Goal: Transaction & Acquisition: Download file/media

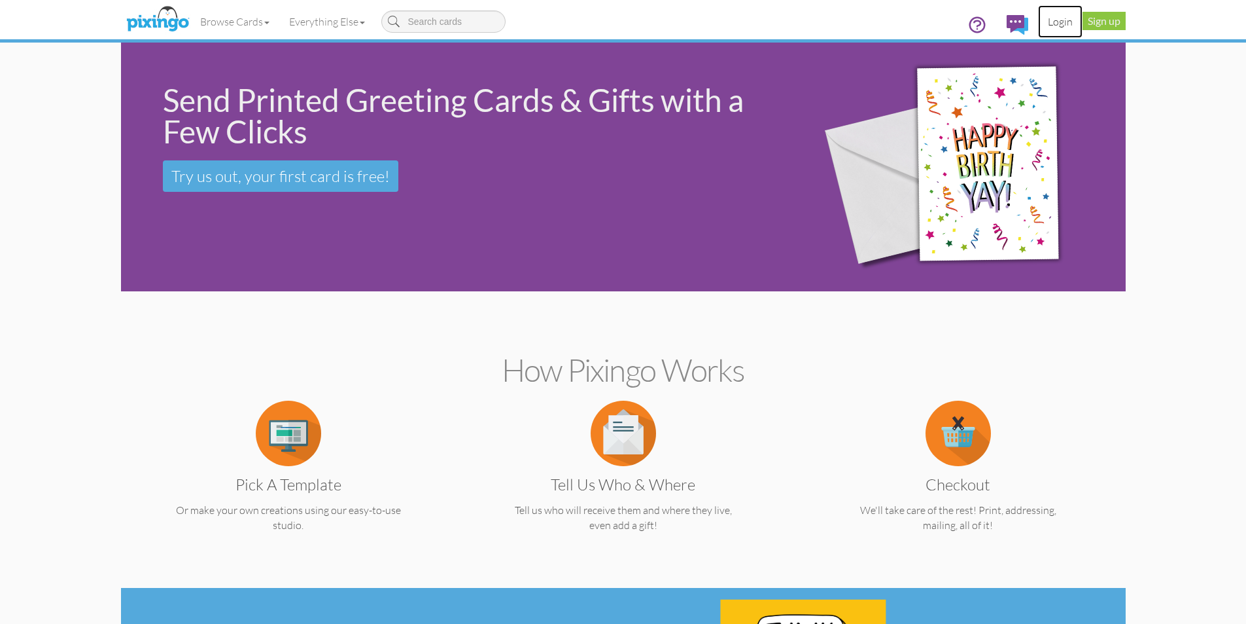
click at [1053, 23] on link "Login" at bounding box center [1060, 21] width 44 height 33
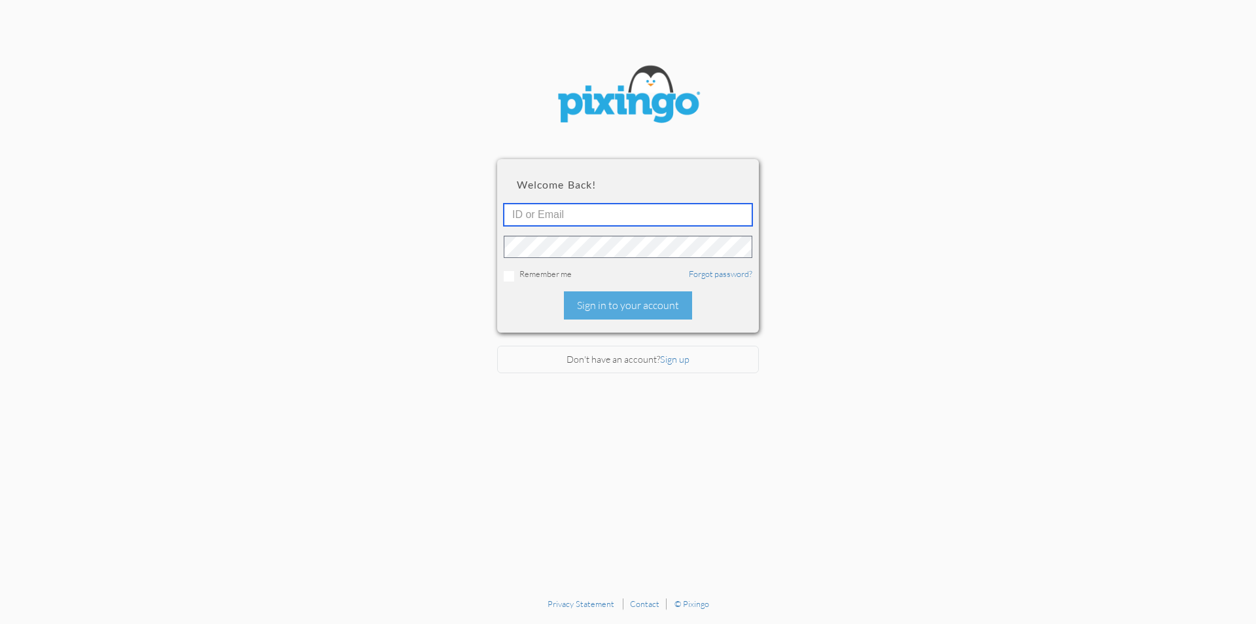
type input "[EMAIL_ADDRESS][DOMAIN_NAME]"
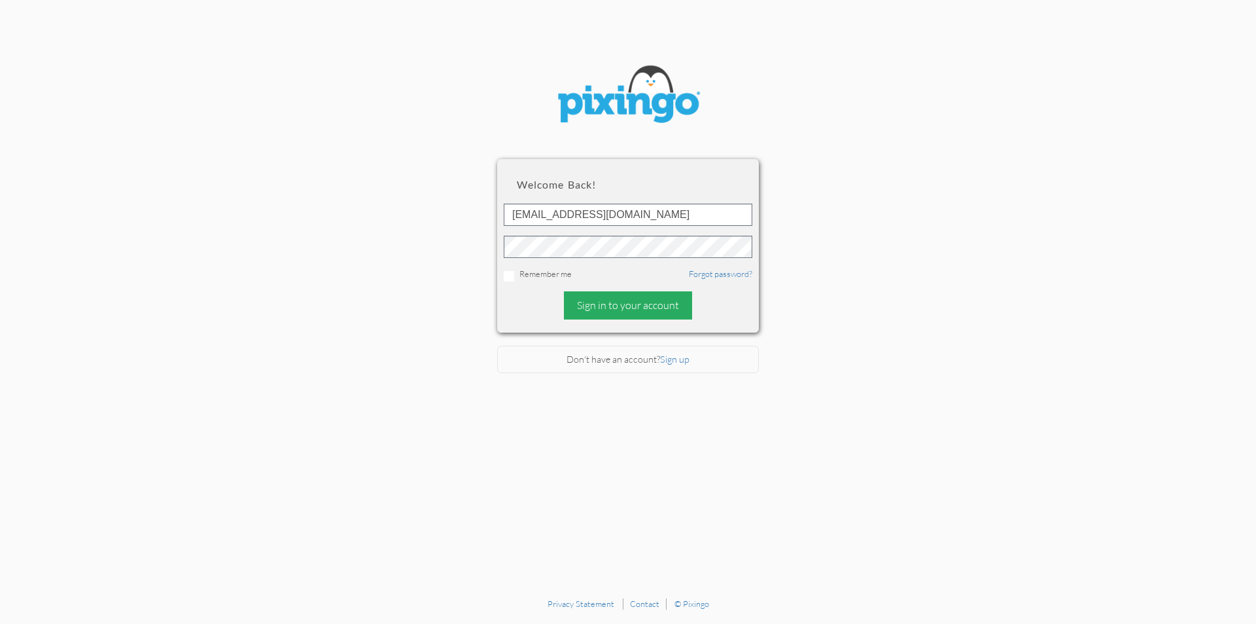
click at [601, 308] on div "Sign in to your account" at bounding box center [628, 305] width 128 height 28
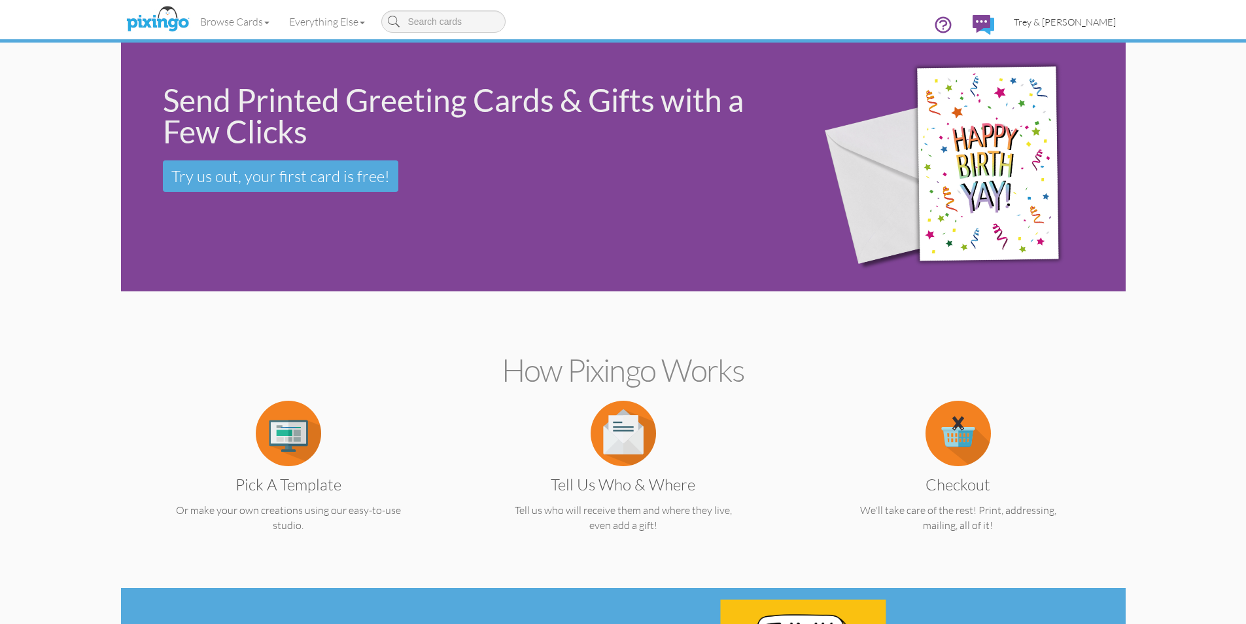
click at [1083, 24] on span "Trey & [PERSON_NAME]" at bounding box center [1065, 21] width 102 height 11
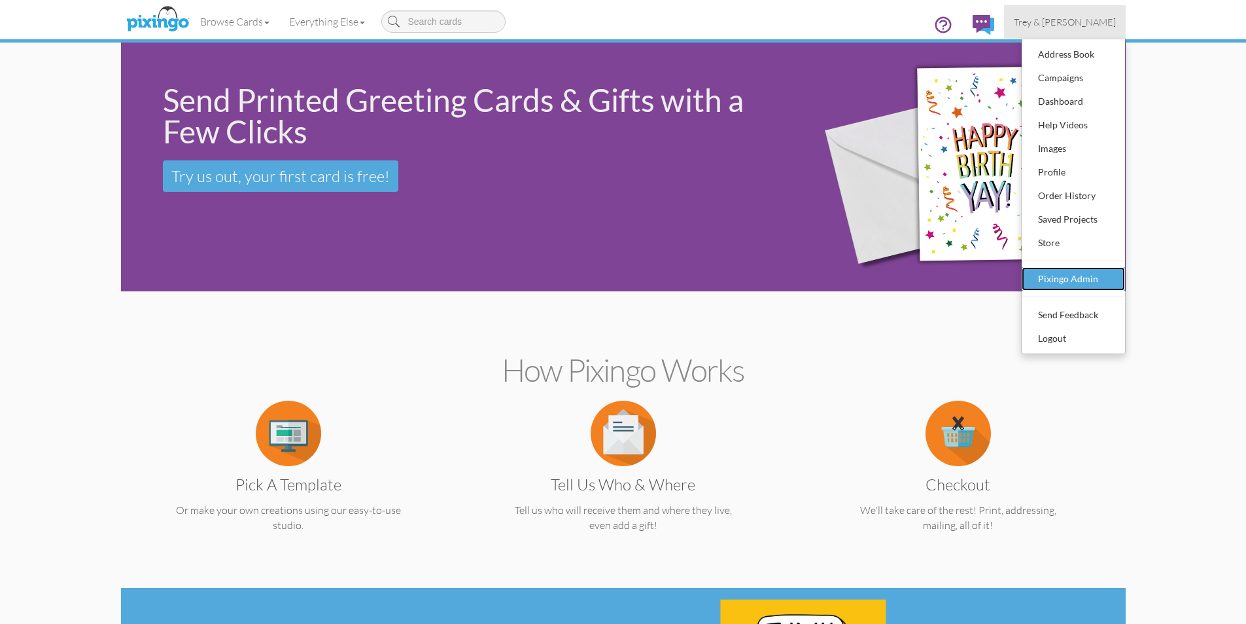
click at [1062, 285] on div "Pixingo Admin" at bounding box center [1073, 279] width 77 height 20
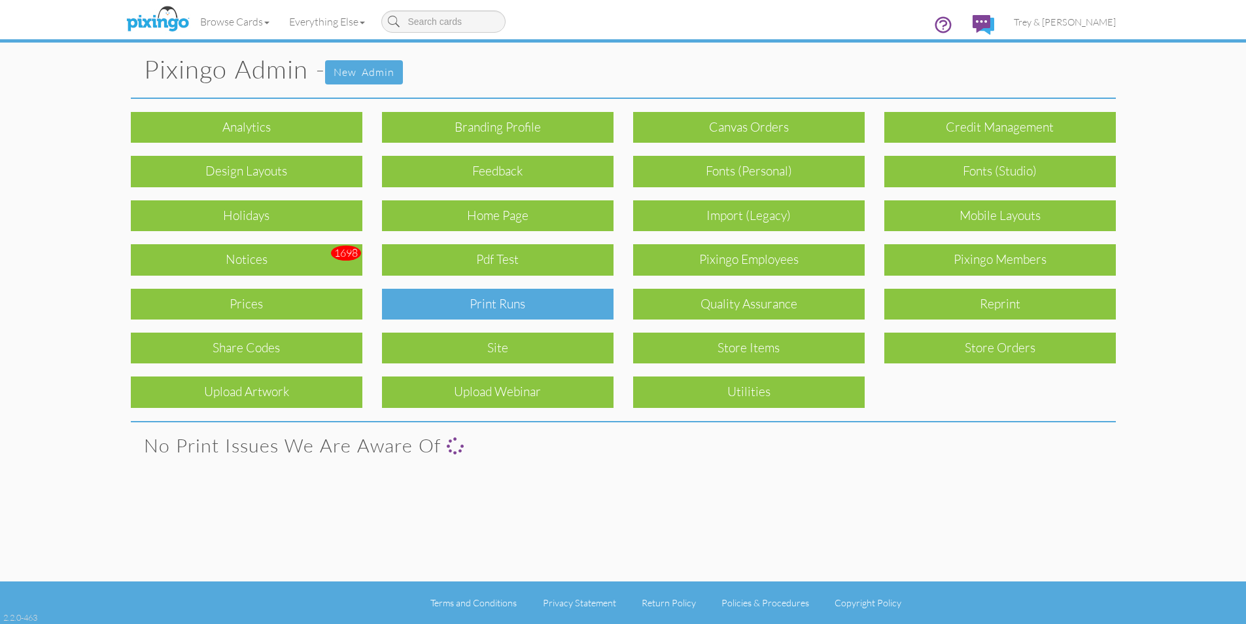
click at [472, 314] on div "Print Runs" at bounding box center [498, 304] width 232 height 31
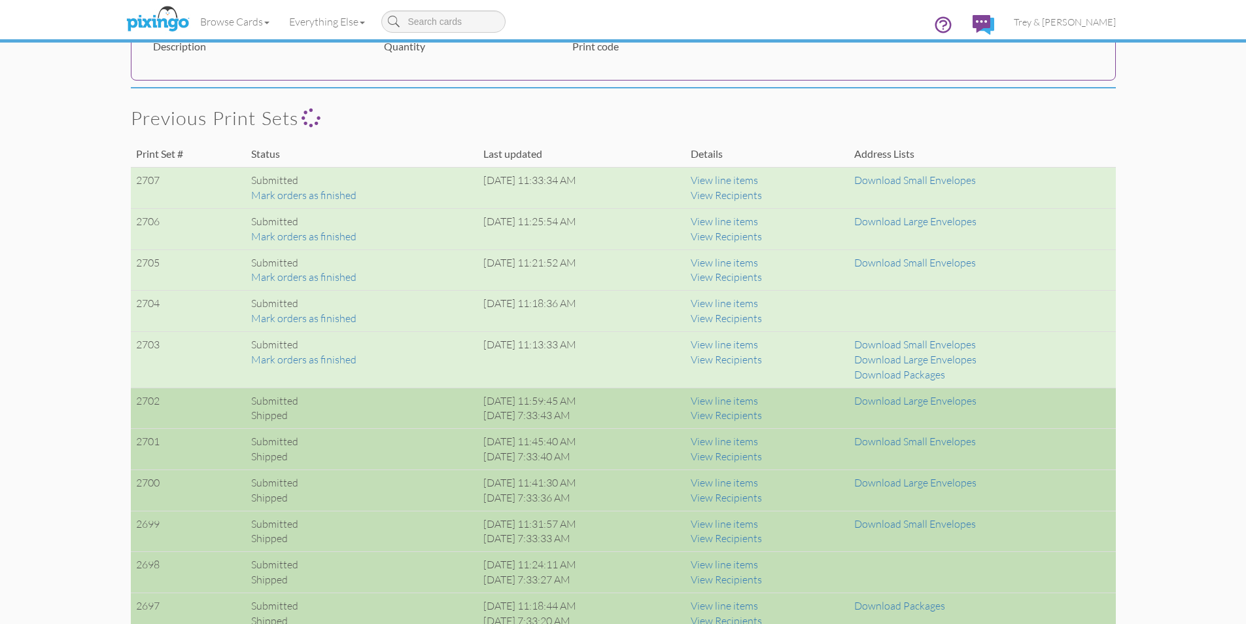
scroll to position [785, 0]
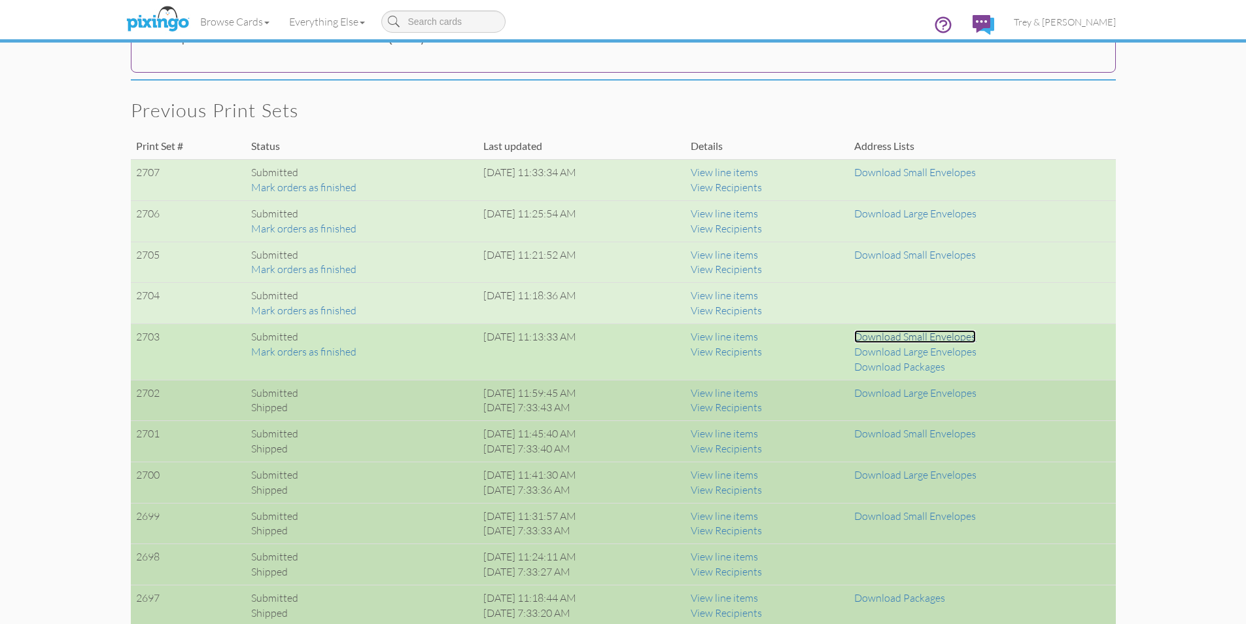
click at [909, 337] on link "Download Small Envelopes" at bounding box center [916, 336] width 122 height 13
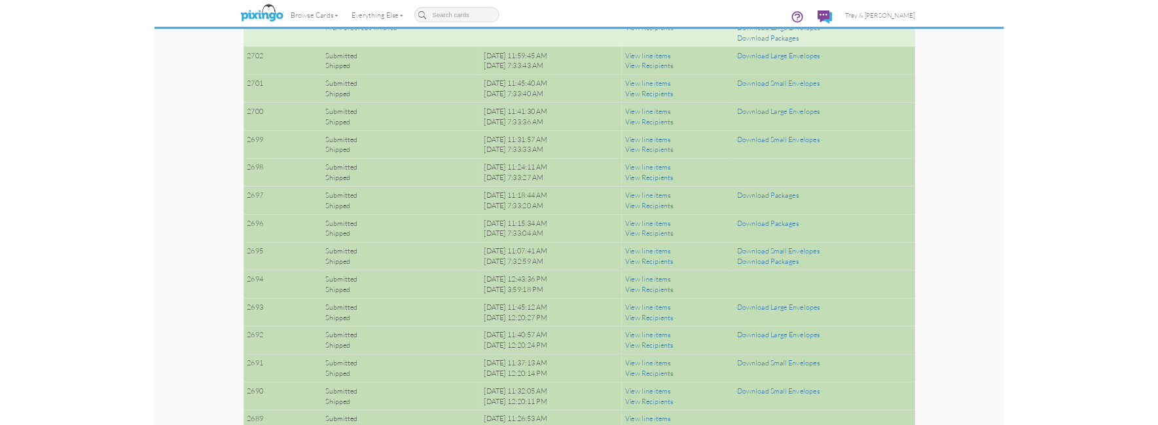
scroll to position [872, 0]
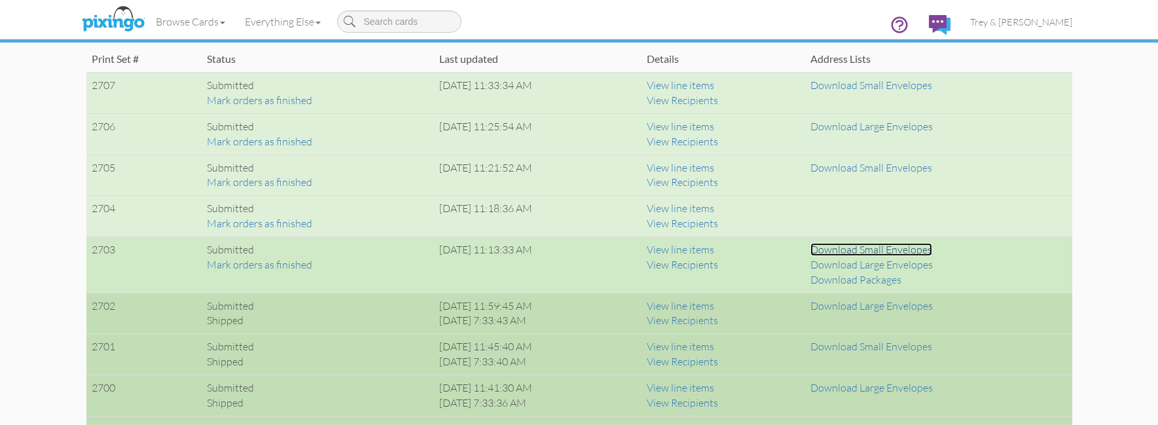
click at [881, 251] on link "Download Small Envelopes" at bounding box center [871, 249] width 122 height 13
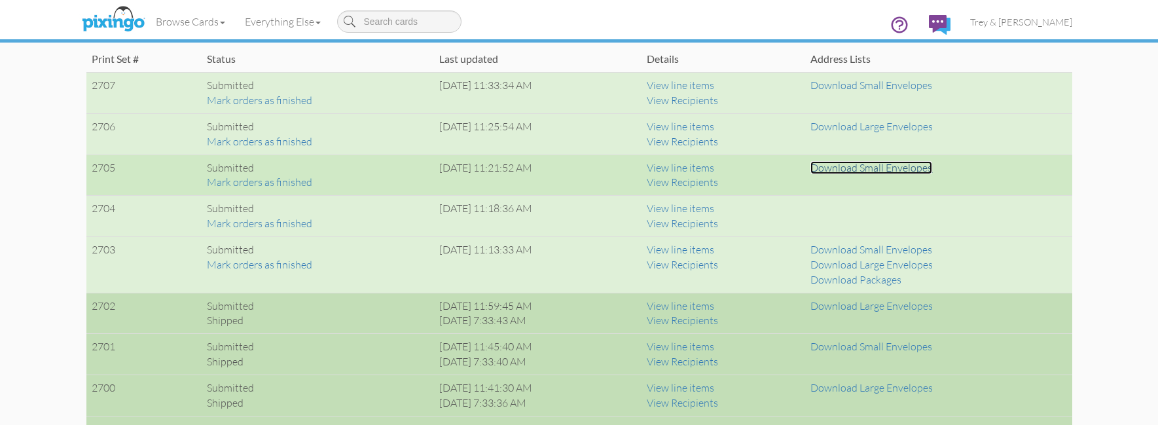
click at [900, 170] on link "Download Small Envelopes" at bounding box center [871, 167] width 122 height 13
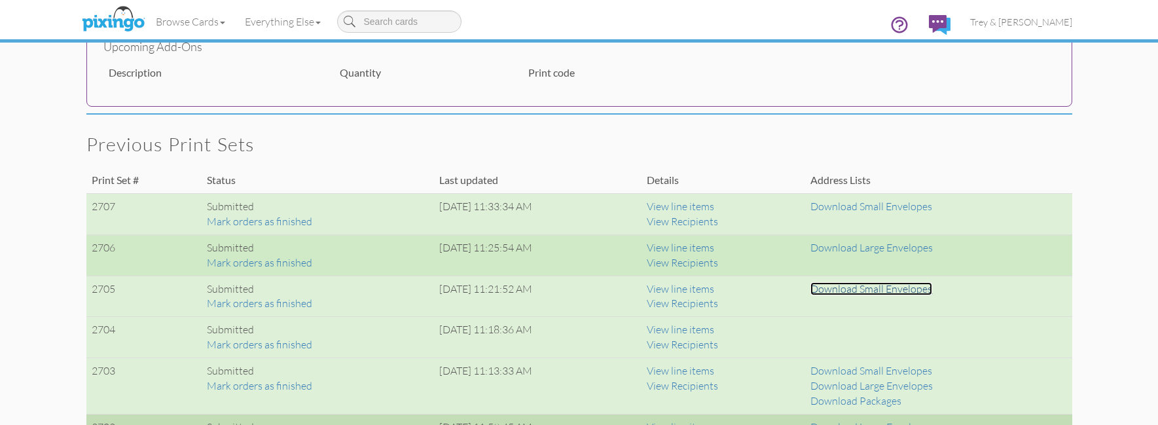
scroll to position [741, 0]
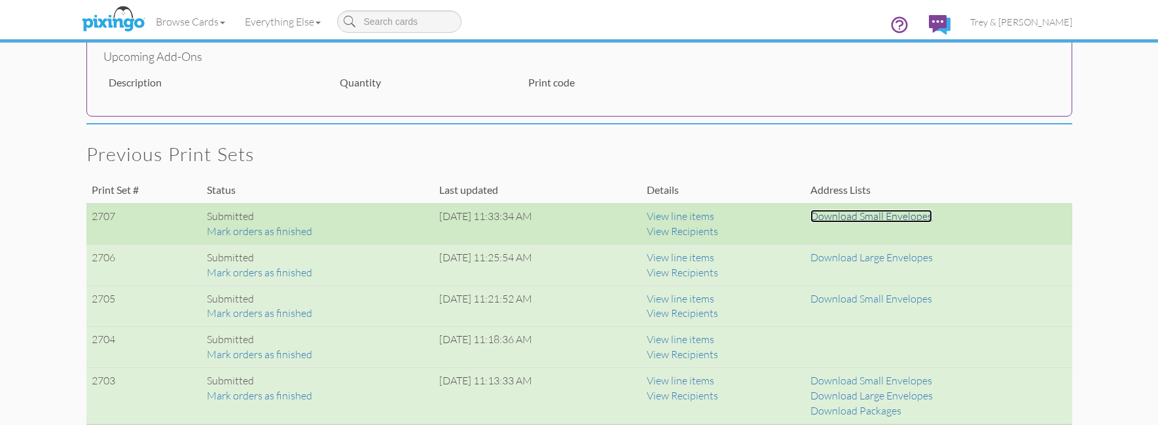
click at [898, 212] on link "Download Small Envelopes" at bounding box center [871, 215] width 122 height 13
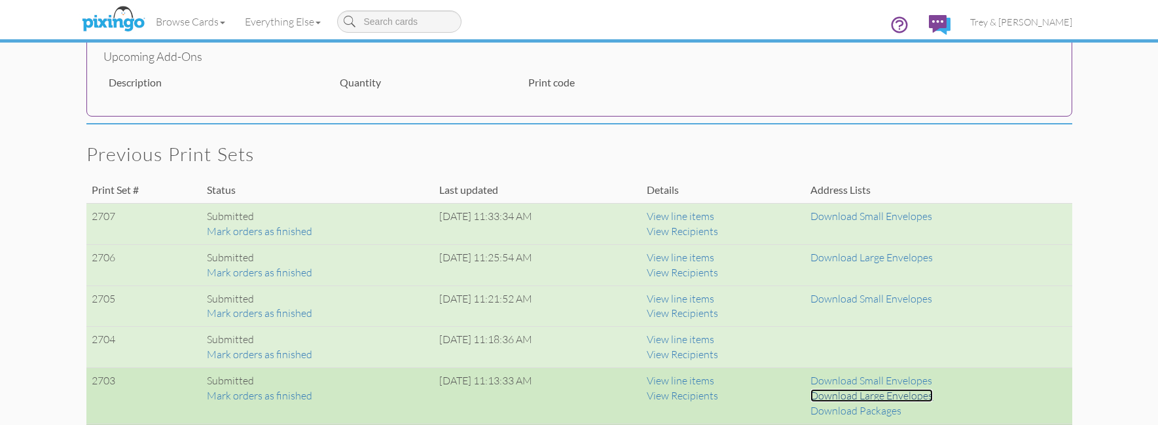
click at [893, 396] on link "Download Large Envelopes" at bounding box center [871, 395] width 122 height 13
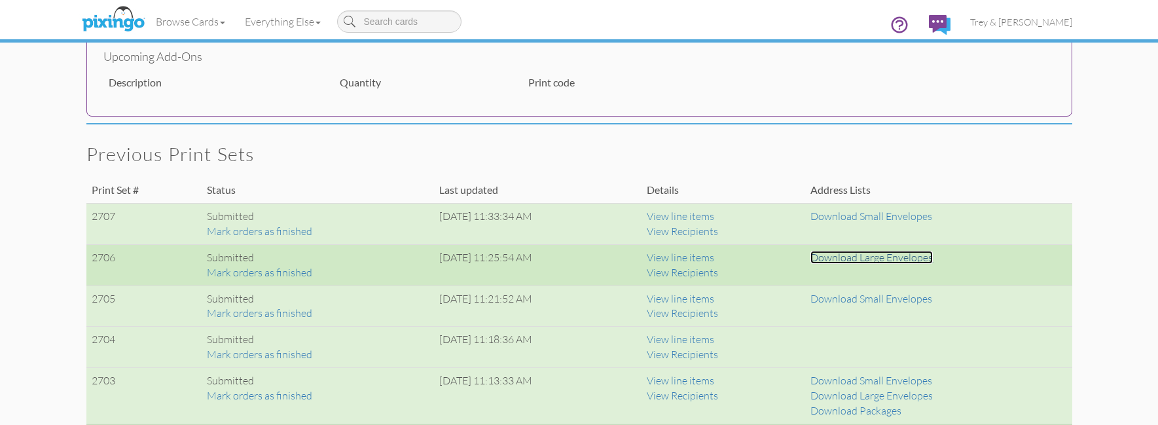
click at [868, 252] on link "Download Large Envelopes" at bounding box center [871, 257] width 122 height 13
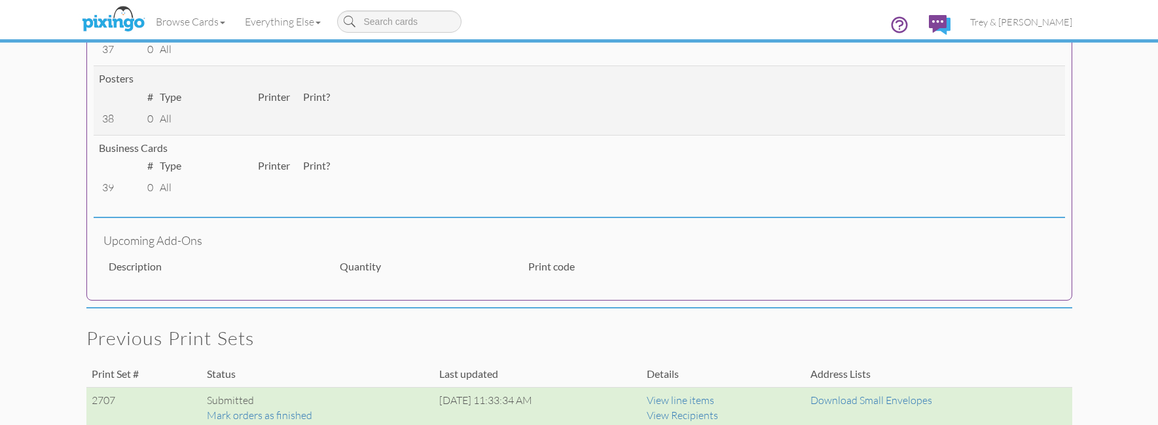
scroll to position [545, 0]
